Goal: Navigation & Orientation: Find specific page/section

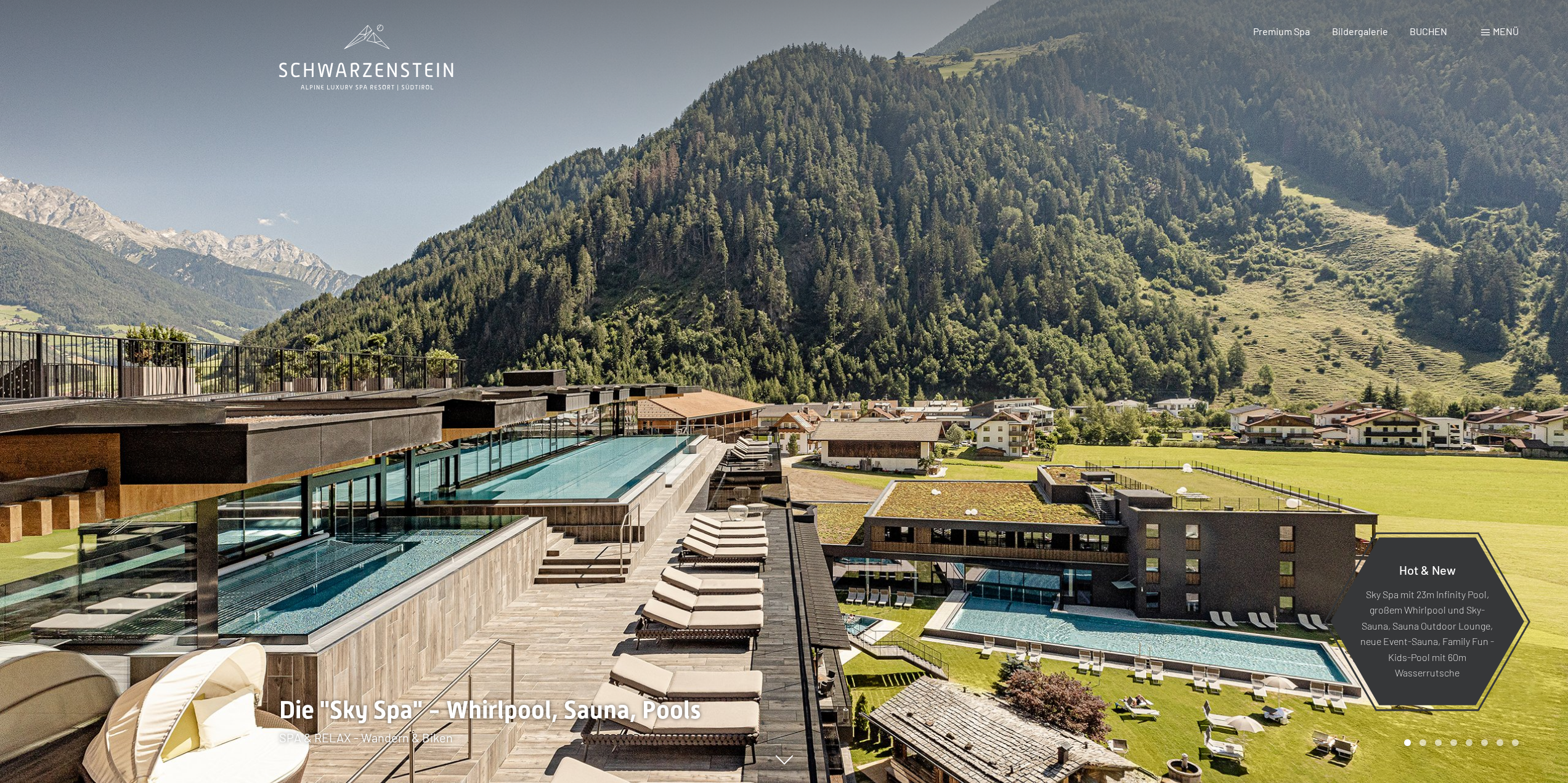
click at [1491, 29] on div "Menü" at bounding box center [1500, 31] width 38 height 13
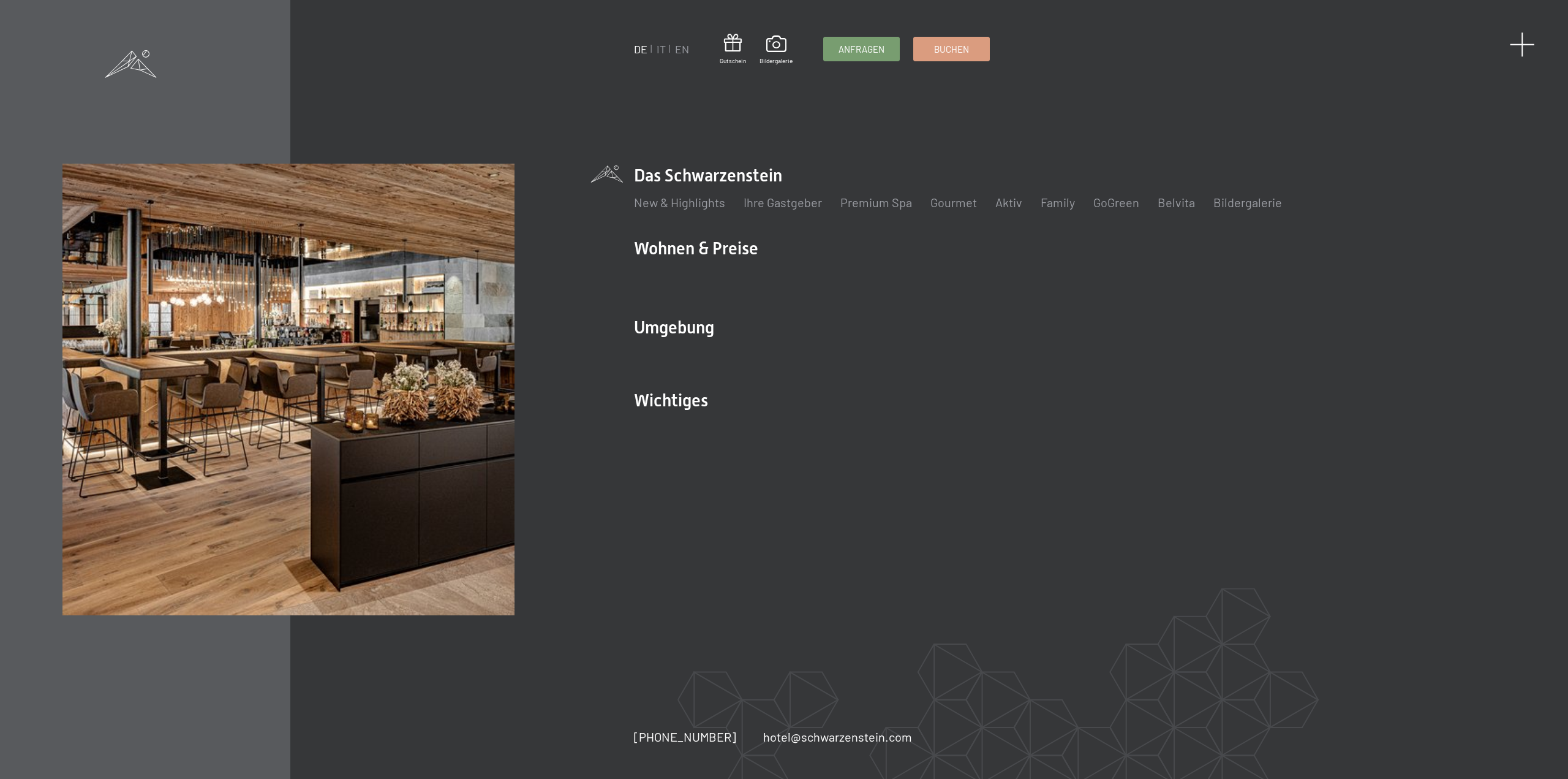
click at [1519, 40] on span at bounding box center [1522, 44] width 25 height 25
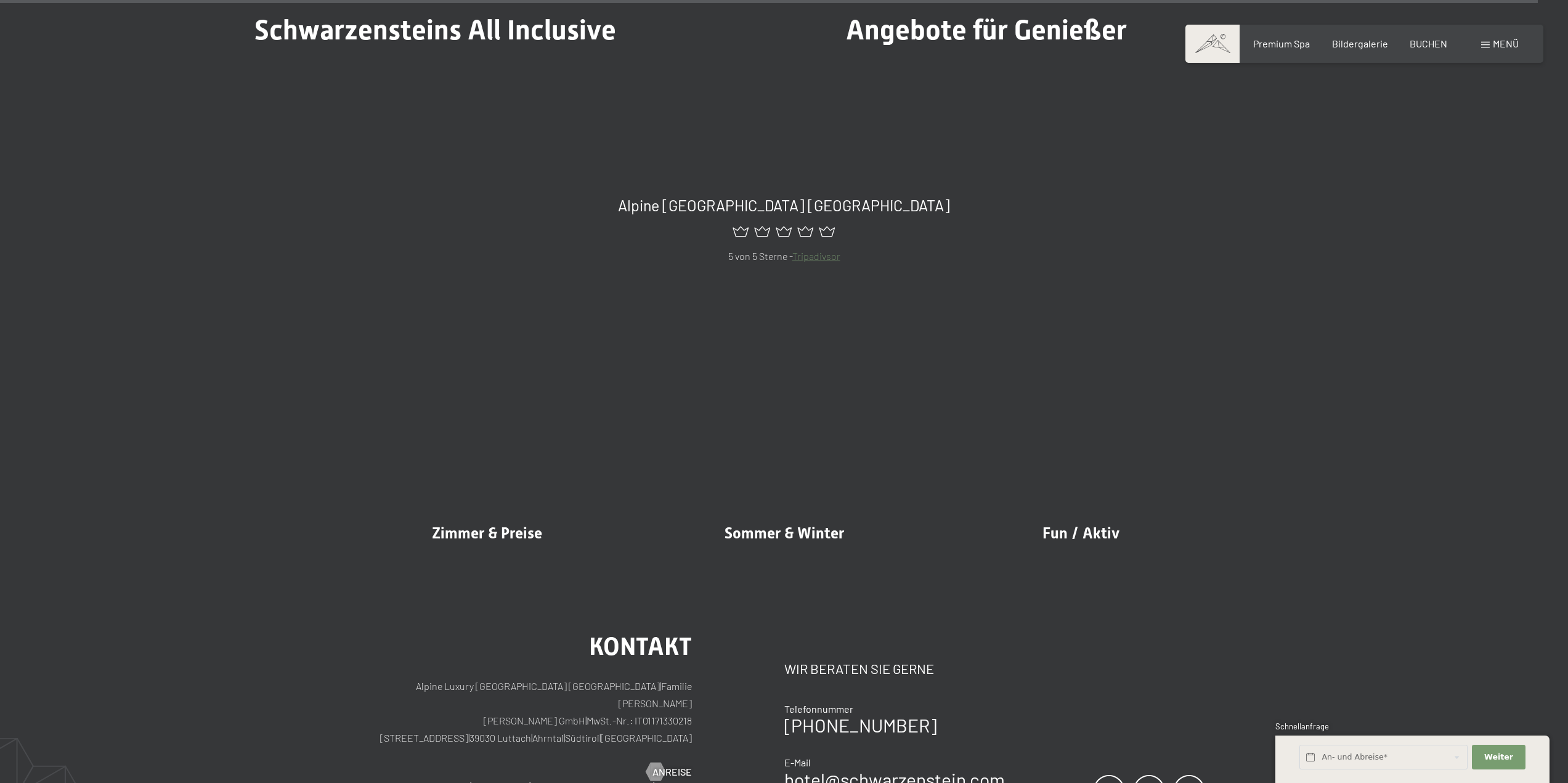
scroll to position [8173, 0]
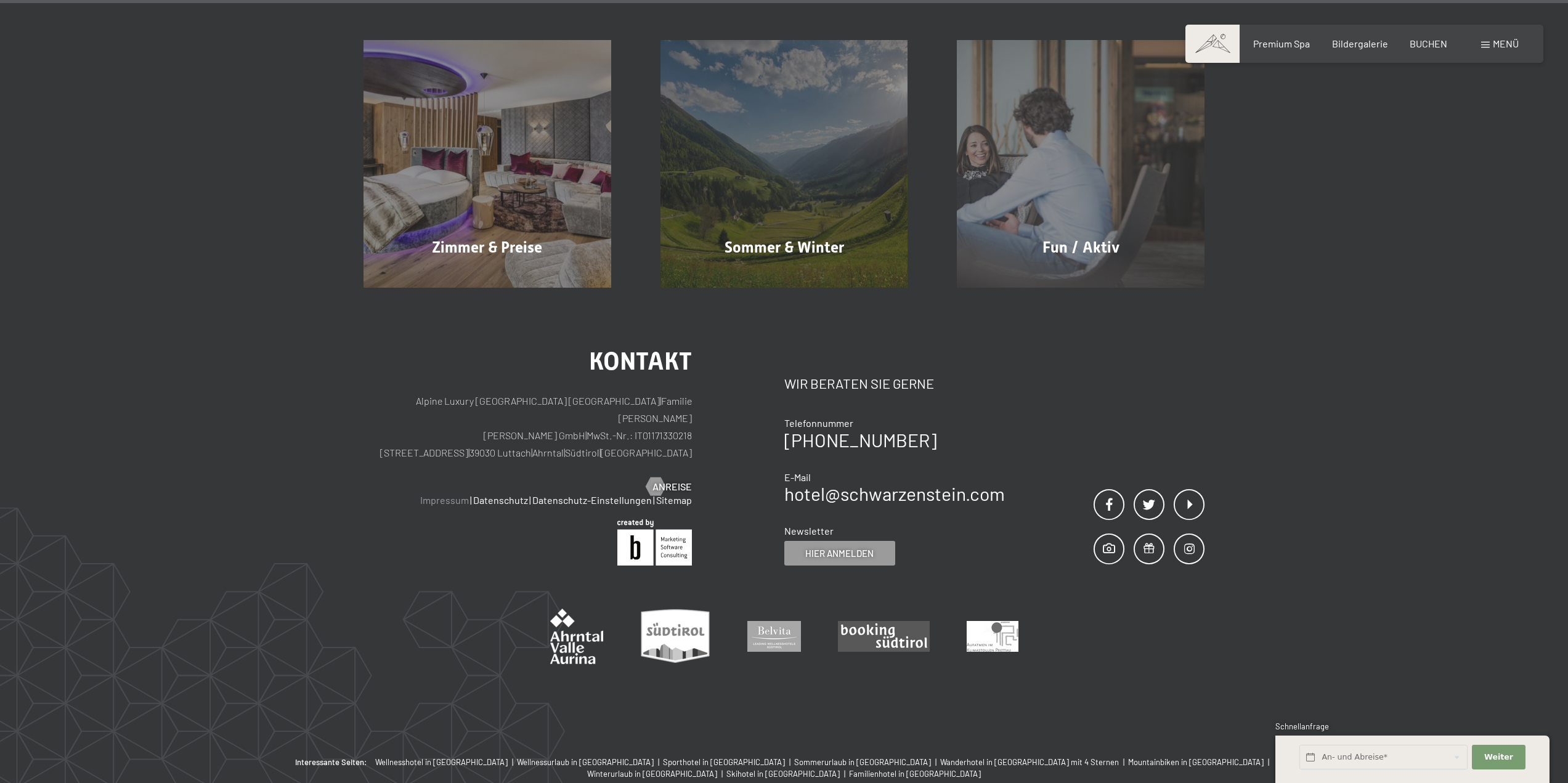
click at [444, 494] on link "Impressum" at bounding box center [445, 499] width 49 height 12
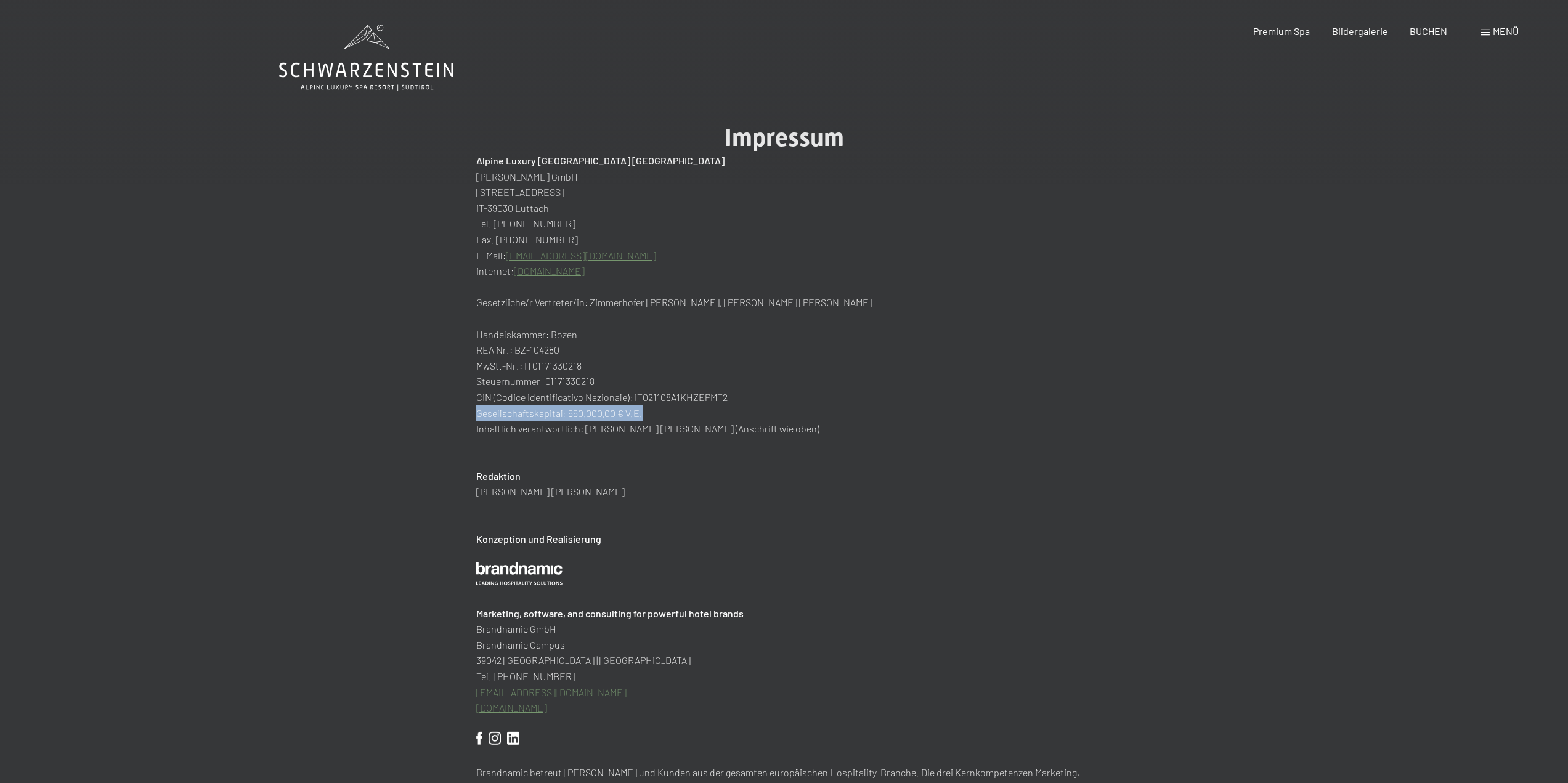
drag, startPoint x: 508, startPoint y: 408, endPoint x: 645, endPoint y: 408, distance: 137.0
click at [654, 418] on p "Gesellschaftskapital: 550.000,00 € V.E." at bounding box center [784, 413] width 616 height 16
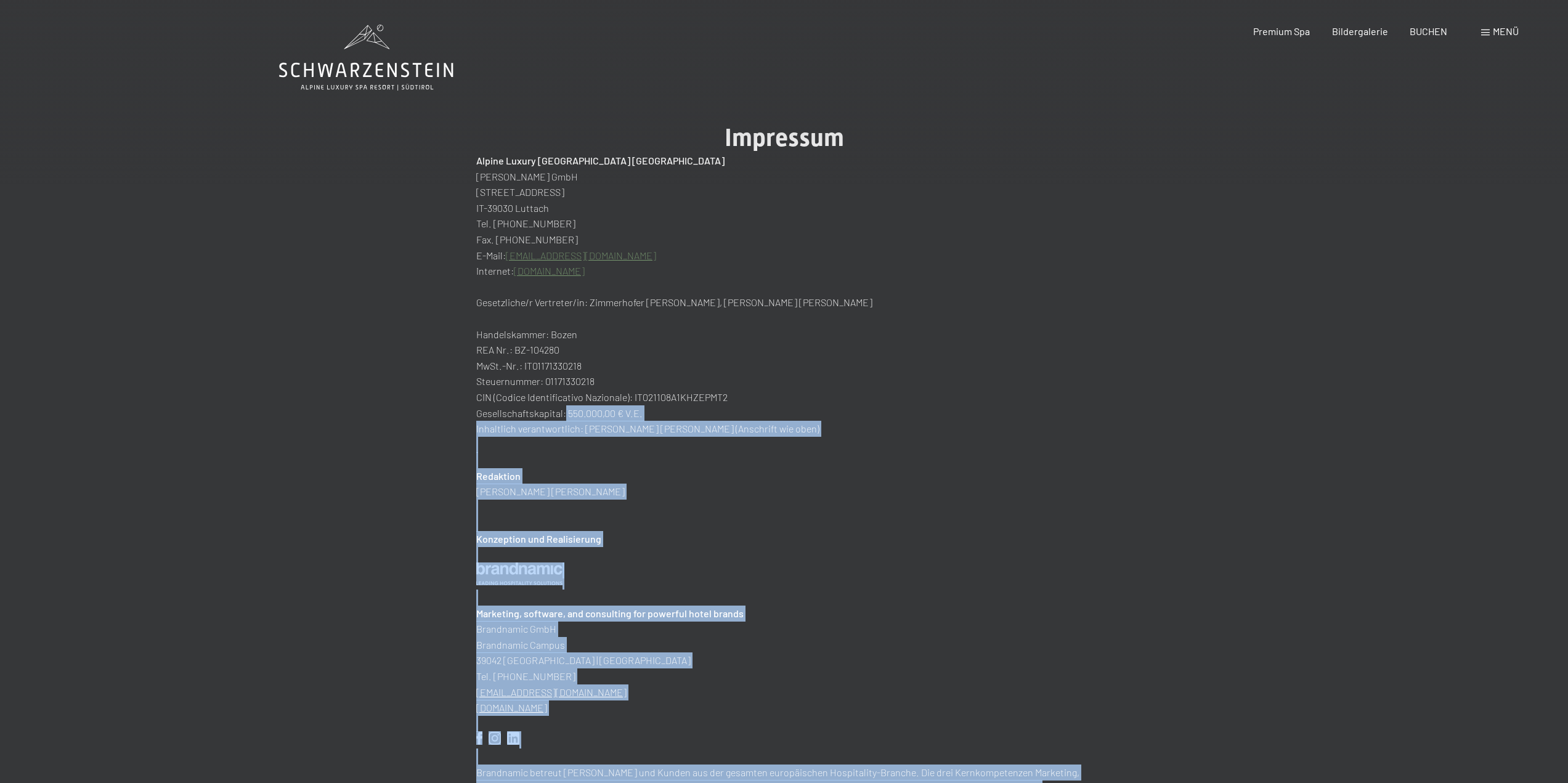
drag, startPoint x: 564, startPoint y: 414, endPoint x: 663, endPoint y: 424, distance: 99.5
click at [686, 532] on h2 "Konzeption und Realisierung" at bounding box center [784, 538] width 616 height 16
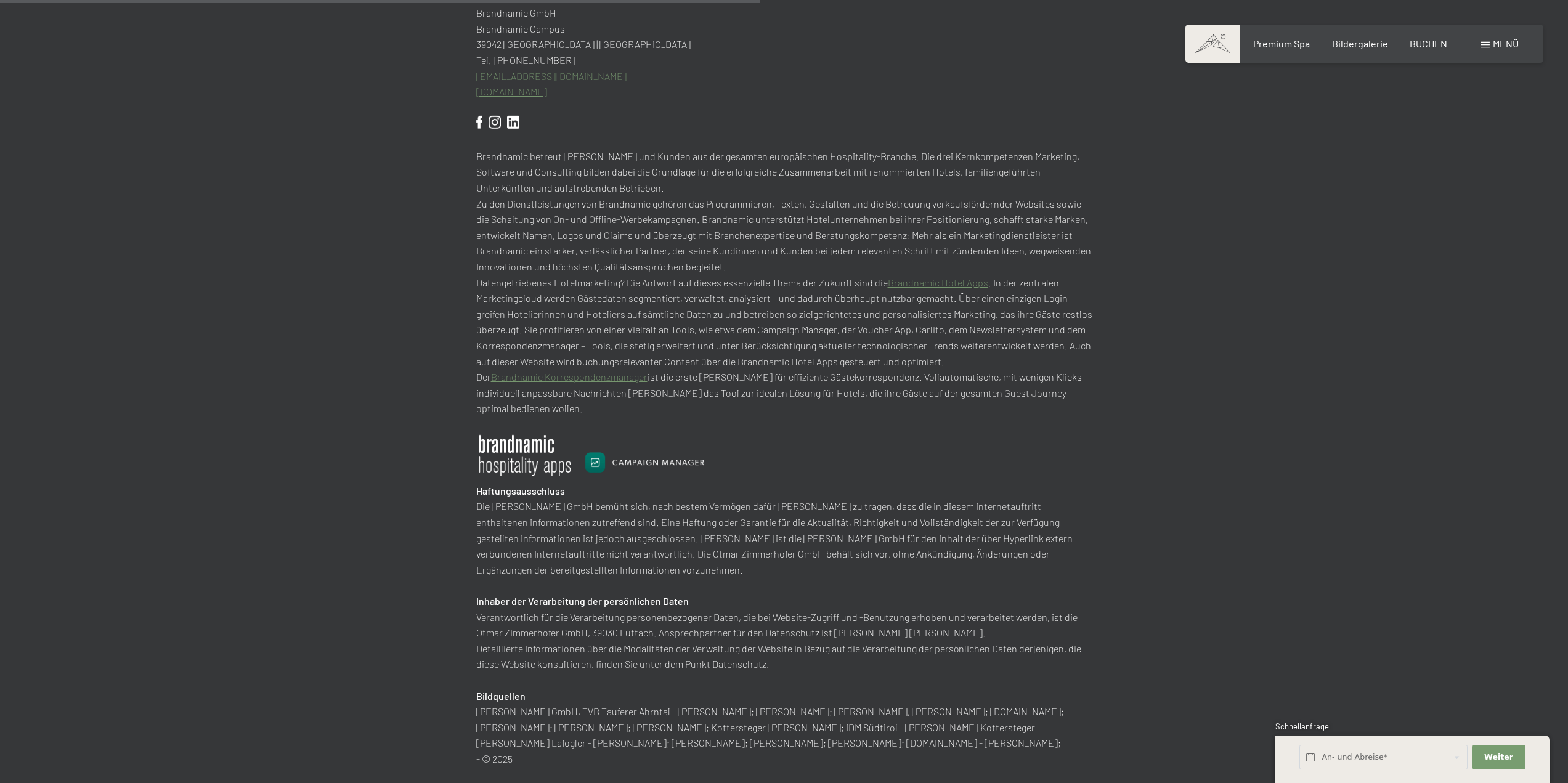
scroll to position [800, 0]
